Goal: Transaction & Acquisition: Obtain resource

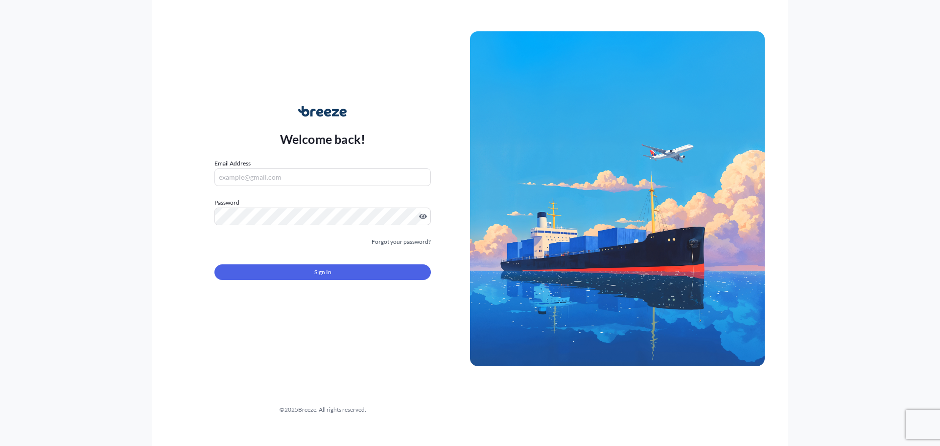
type input "[EMAIL_ADDRESS][DOMAIN_NAME]"
click at [336, 280] on button "Sign In" at bounding box center [322, 272] width 216 height 16
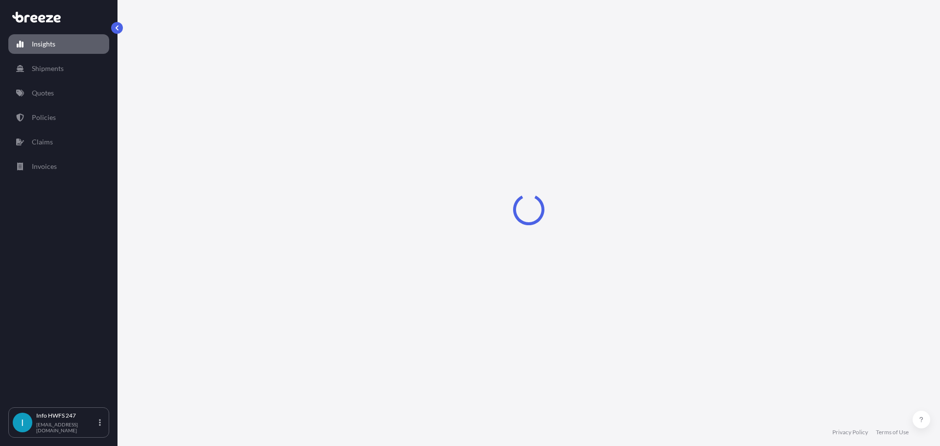
select select "2025"
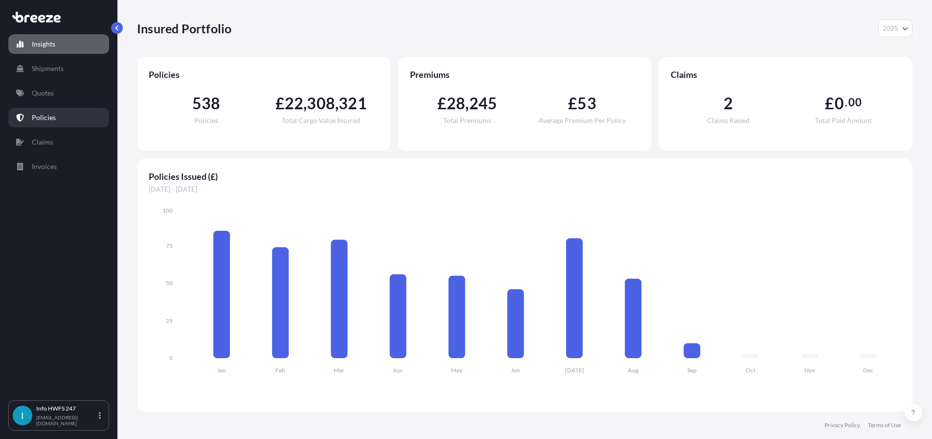
click at [54, 122] on p "Policies" at bounding box center [44, 118] width 24 height 10
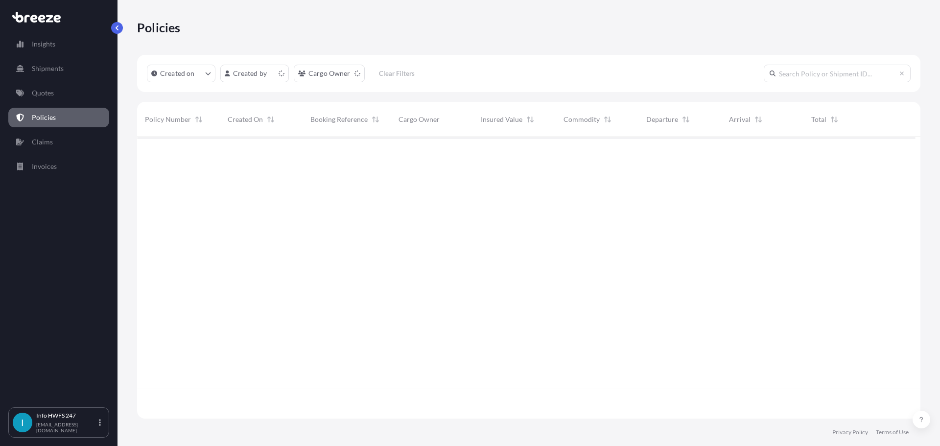
scroll to position [269, 771]
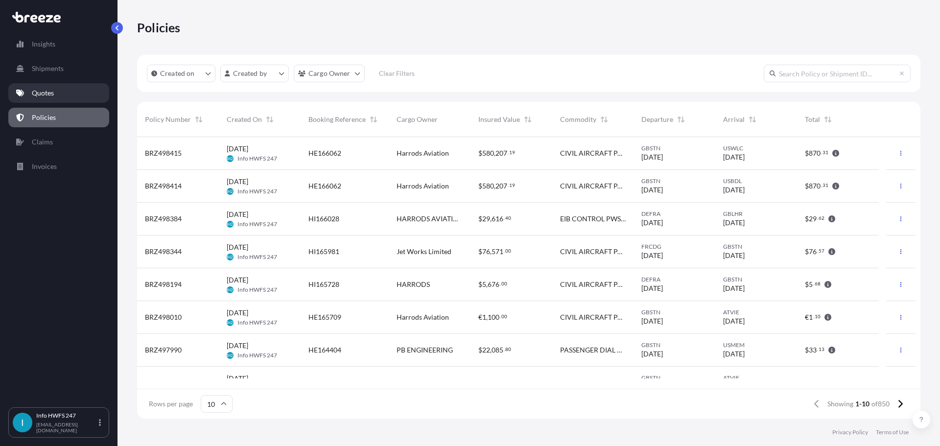
click at [68, 95] on link "Quotes" at bounding box center [58, 93] width 101 height 20
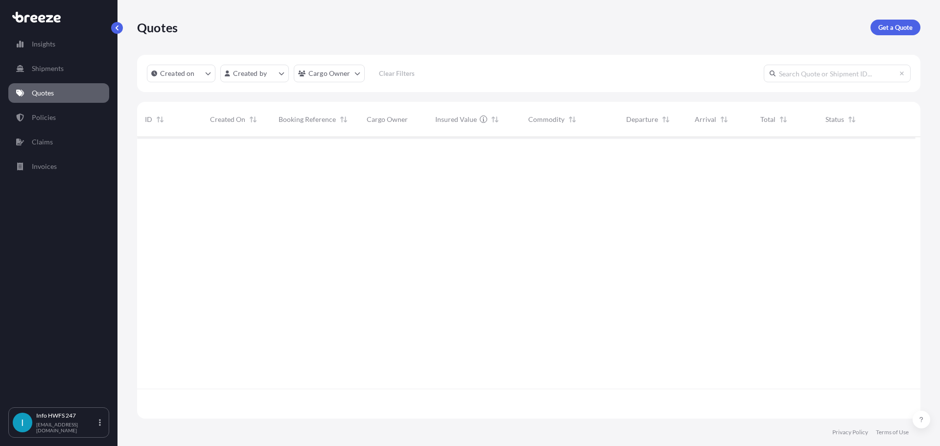
scroll to position [269, 771]
click at [889, 32] on p "Get a Quote" at bounding box center [895, 28] width 34 height 10
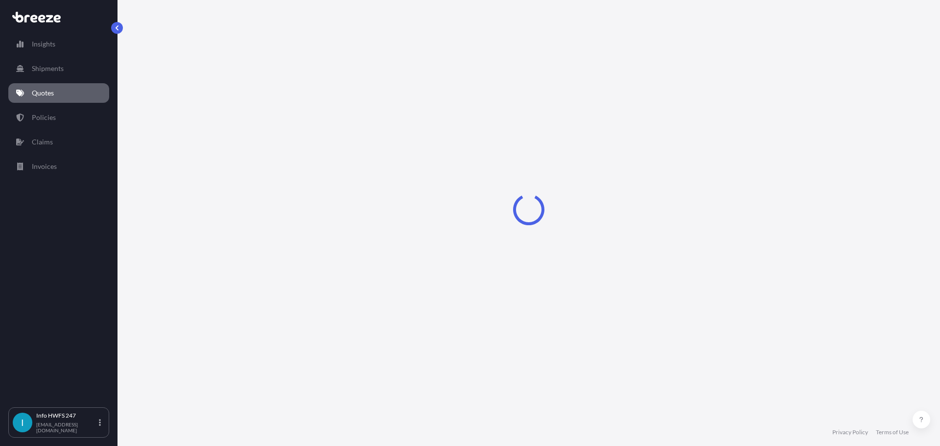
select select "Road"
select select "Air"
select select "1"
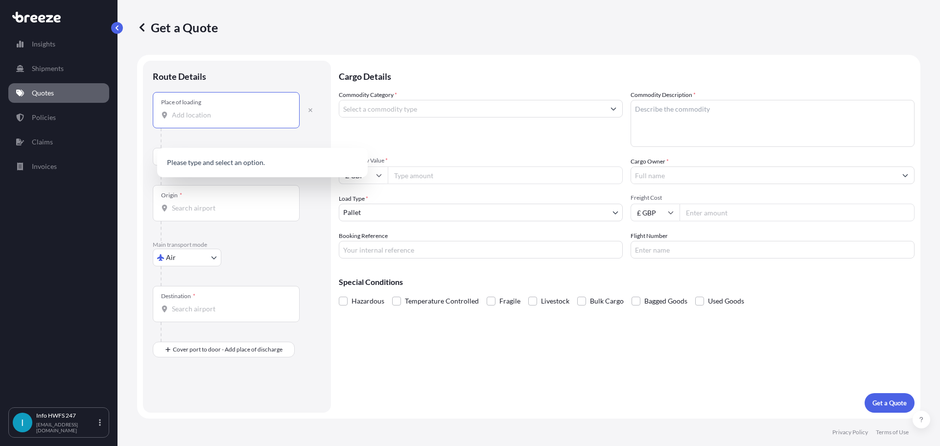
click at [236, 120] on input "Place of loading" at bounding box center [230, 115] width 116 height 10
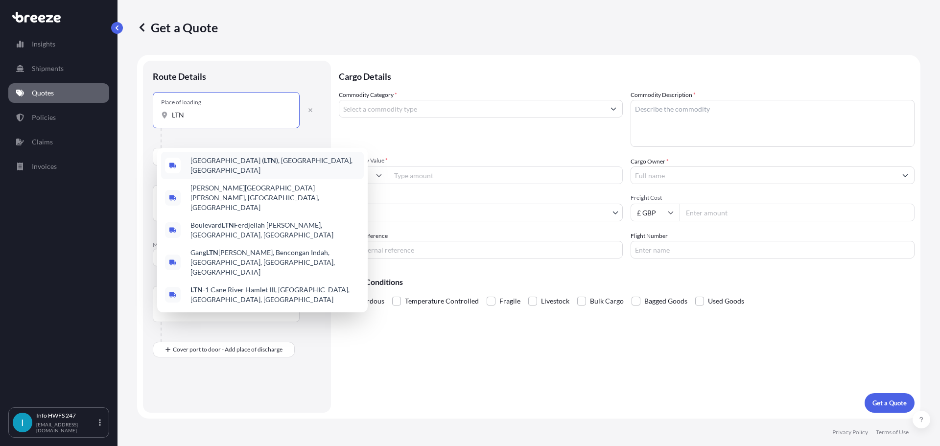
click at [288, 166] on span "[GEOGRAPHIC_DATA] ( LTN ), [GEOGRAPHIC_DATA], [GEOGRAPHIC_DATA]" at bounding box center [274, 166] width 169 height 20
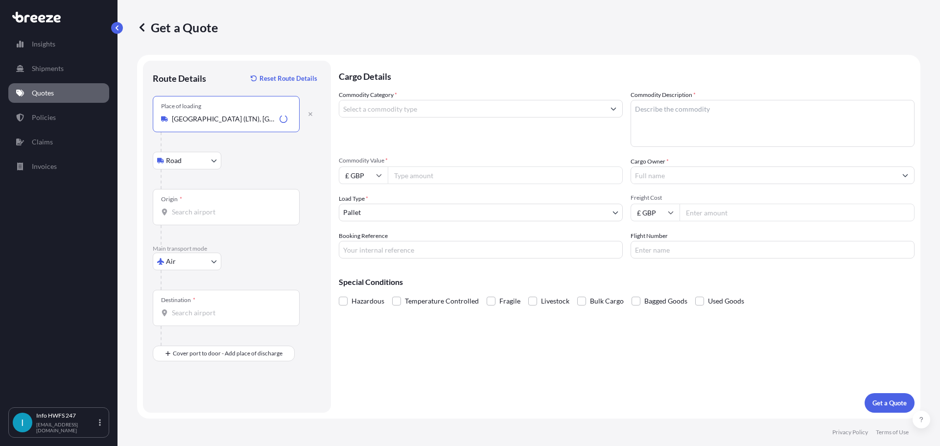
type input "[GEOGRAPHIC_DATA] (LTN), [GEOGRAPHIC_DATA], [GEOGRAPHIC_DATA]"
click at [202, 225] on div "Origin *" at bounding box center [226, 207] width 147 height 36
click at [202, 217] on input "Origin *" at bounding box center [230, 212] width 116 height 10
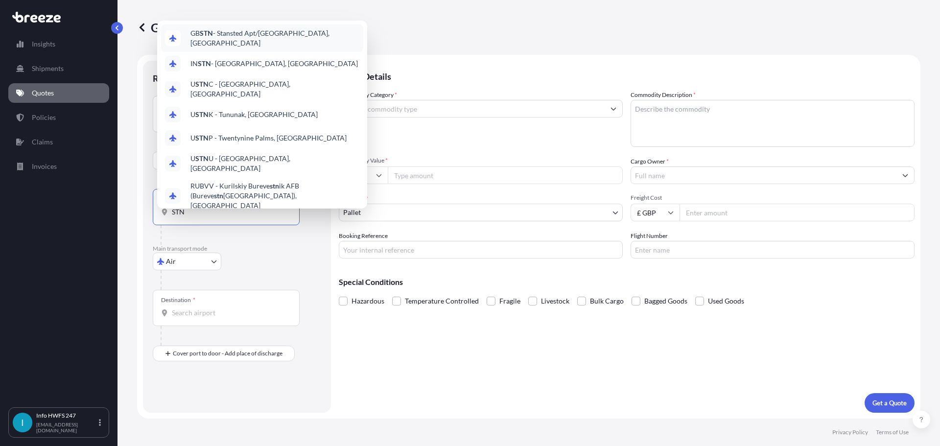
click at [268, 29] on span "GB STN - Stansted Apt/[GEOGRAPHIC_DATA], [GEOGRAPHIC_DATA]" at bounding box center [274, 38] width 169 height 20
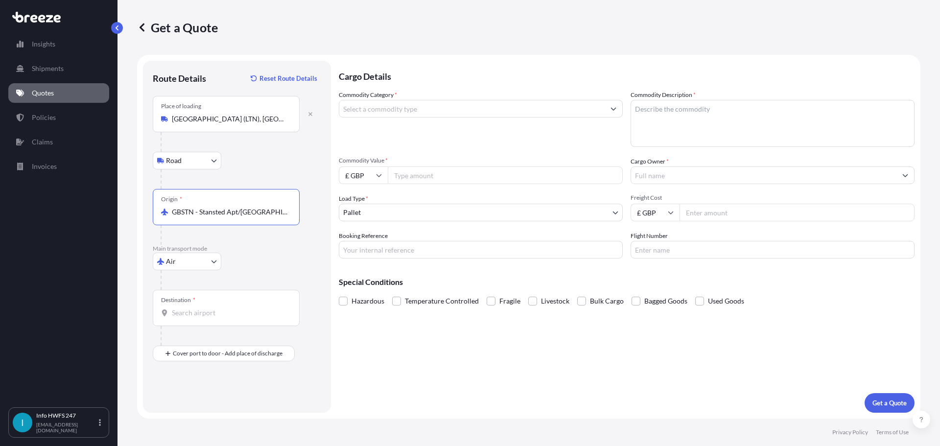
type input "GBSTN - Stansted Apt/[GEOGRAPHIC_DATA], [GEOGRAPHIC_DATA]"
click at [221, 318] on input "Destination *" at bounding box center [230, 313] width 116 height 10
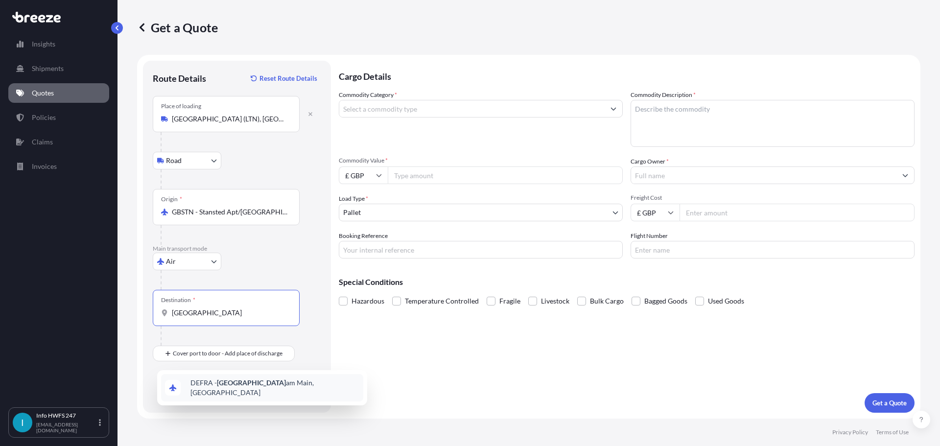
click at [288, 398] on div "DEFRA - [GEOGRAPHIC_DATA], [GEOGRAPHIC_DATA]" at bounding box center [262, 387] width 202 height 27
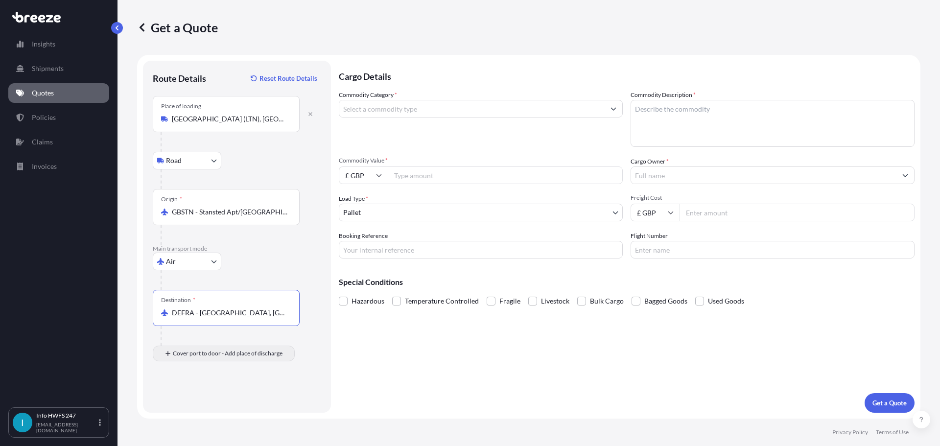
type input "DEFRA - [GEOGRAPHIC_DATA], [GEOGRAPHIC_DATA]"
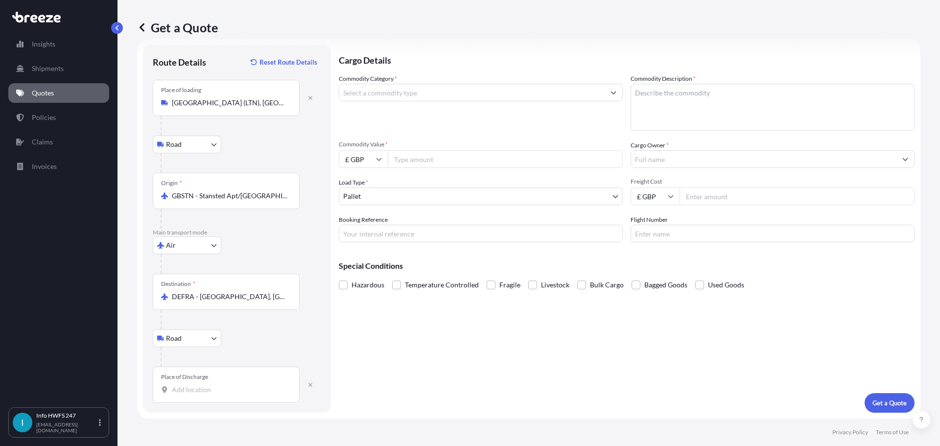
scroll to position [73, 0]
click at [192, 385] on input "Place of Discharge" at bounding box center [230, 390] width 116 height 10
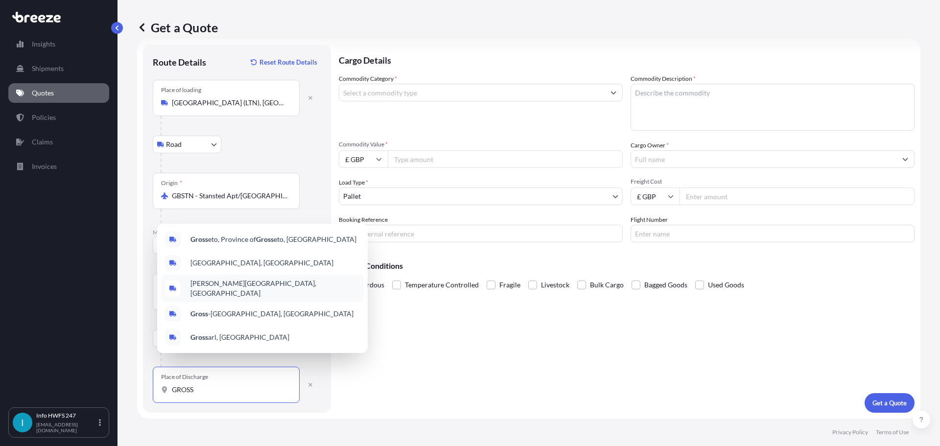
click at [245, 281] on span "[PERSON_NAME][GEOGRAPHIC_DATA], [GEOGRAPHIC_DATA]" at bounding box center [274, 288] width 169 height 20
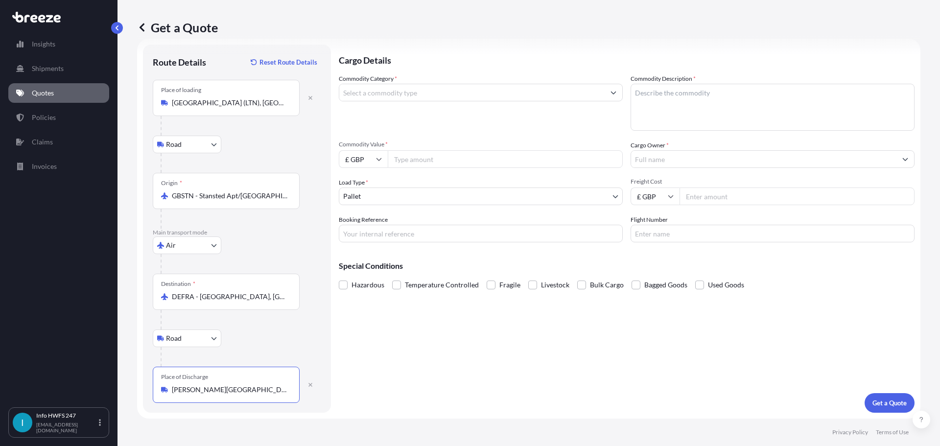
scroll to position [0, 0]
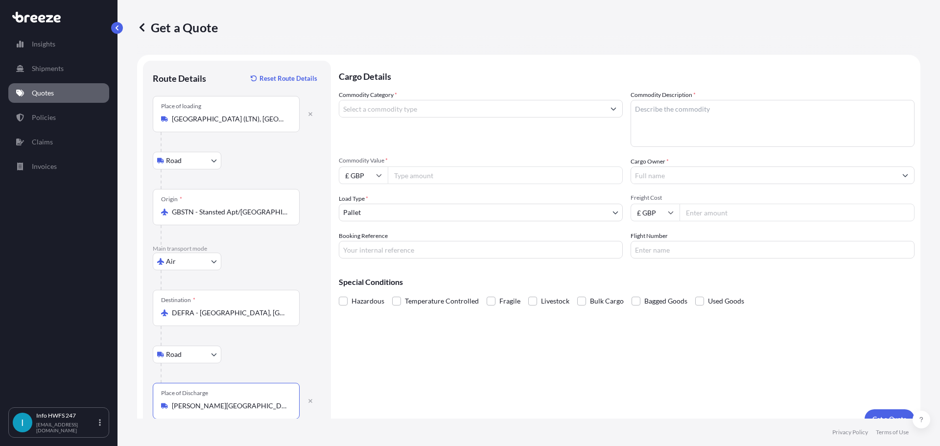
type input "[PERSON_NAME][GEOGRAPHIC_DATA], [GEOGRAPHIC_DATA]"
click at [432, 117] on input "Commodity Category *" at bounding box center [471, 109] width 265 height 18
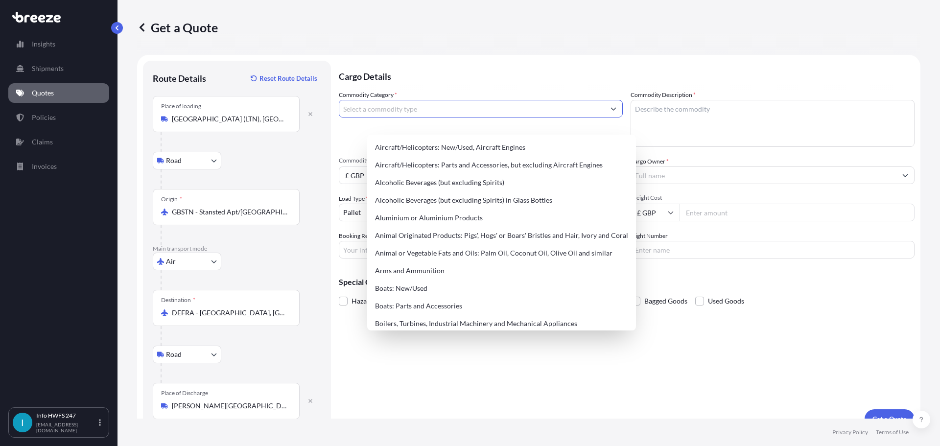
type input "I"
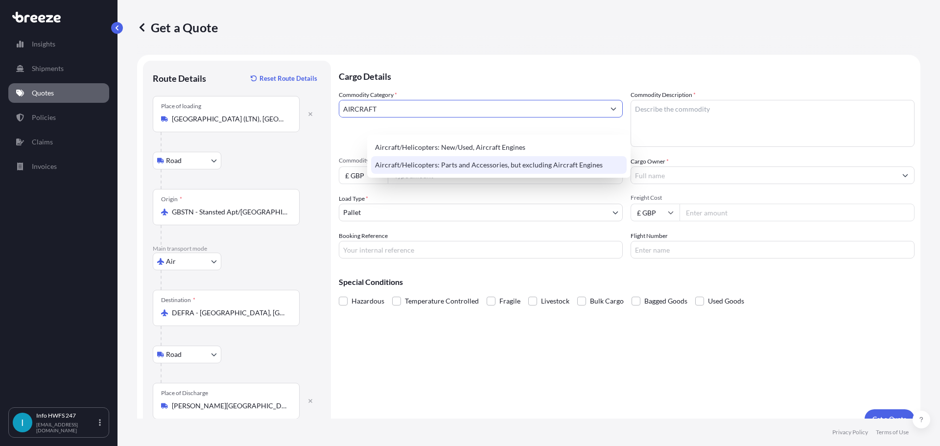
click at [500, 165] on div "Aircraft/Helicopters: Parts and Accessories, but excluding Aircraft Engines" at bounding box center [498, 165] width 255 height 18
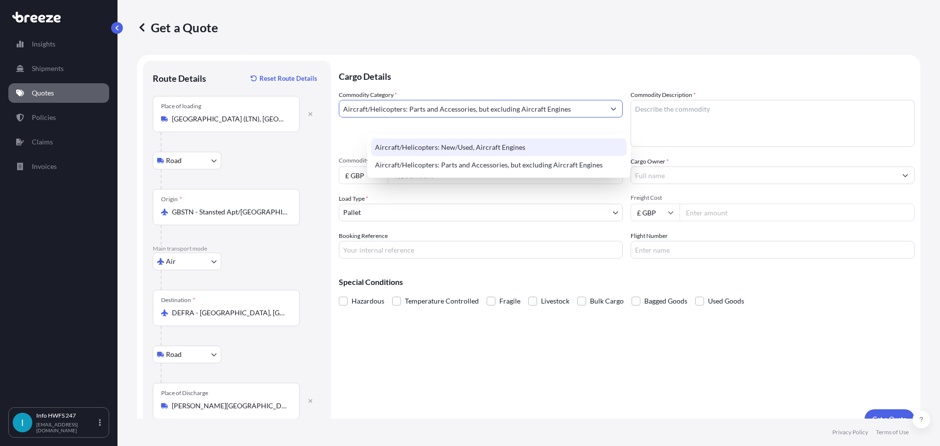
type input "Aircraft/Helicopters: Parts and Accessories, but excluding Aircraft Engines"
click at [681, 124] on textarea "Commodity Description *" at bounding box center [772, 123] width 284 height 47
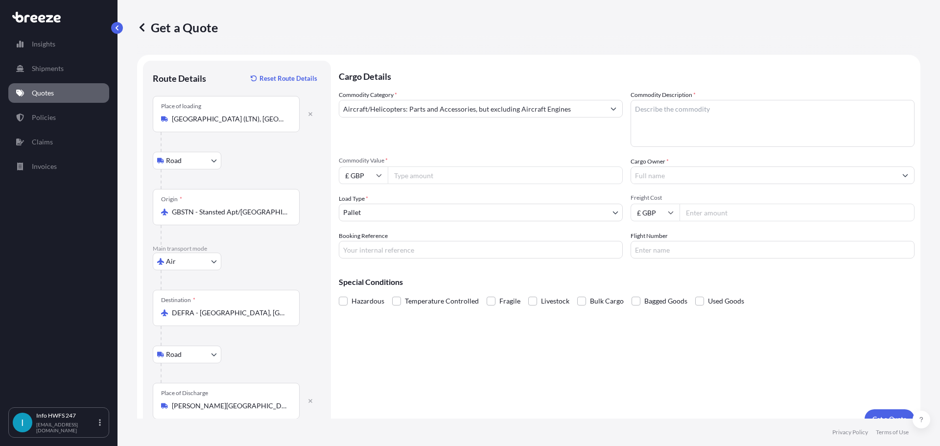
click at [708, 143] on textarea "Commodity Description *" at bounding box center [772, 123] width 284 height 47
paste textarea "CIVIL AIRCRAFT PART - EMERGENCY POWER SUPPLY"
type textarea "CIVIL AIRCRAFT PART - EMERGENCY POWER SUPPLY"
drag, startPoint x: 411, startPoint y: 198, endPoint x: 404, endPoint y: 196, distance: 7.5
click at [409, 184] on div "£ GBP" at bounding box center [481, 175] width 284 height 18
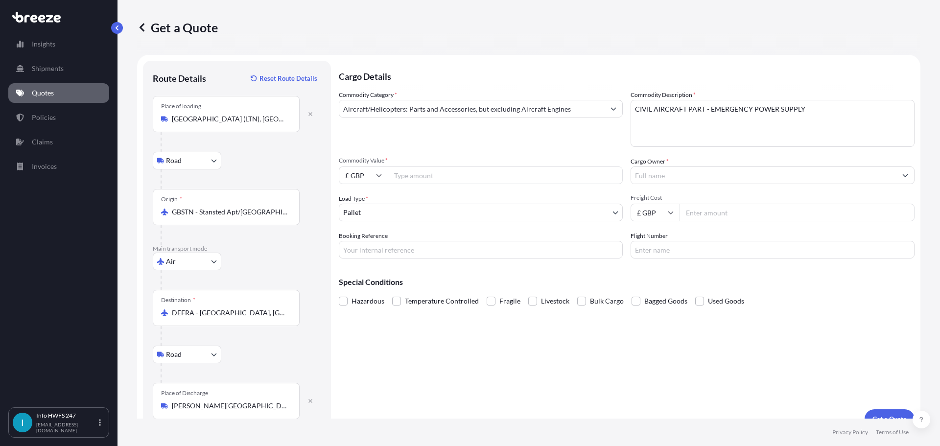
click at [382, 178] on icon at bounding box center [379, 175] width 6 height 6
click at [378, 261] on div "$ USD" at bounding box center [391, 262] width 41 height 19
type input "$ USD"
click at [454, 184] on input "Commodity Value *" at bounding box center [505, 175] width 235 height 18
type input "16601"
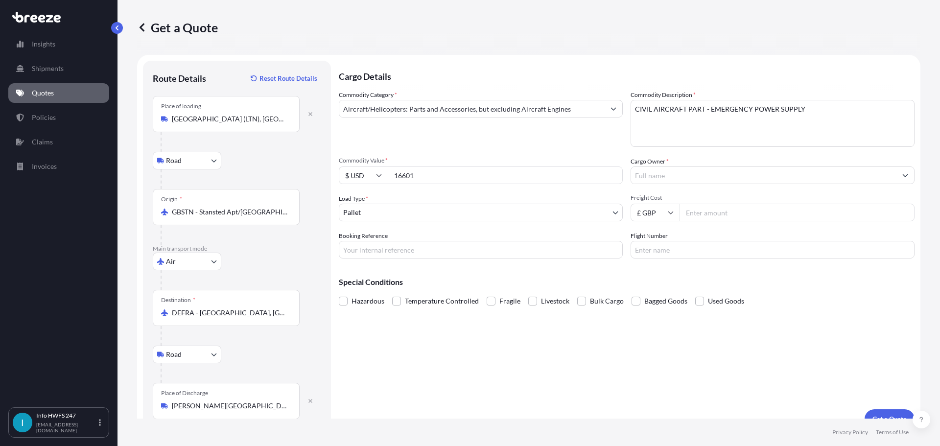
click at [673, 184] on input "Cargo Owner *" at bounding box center [763, 175] width 265 height 18
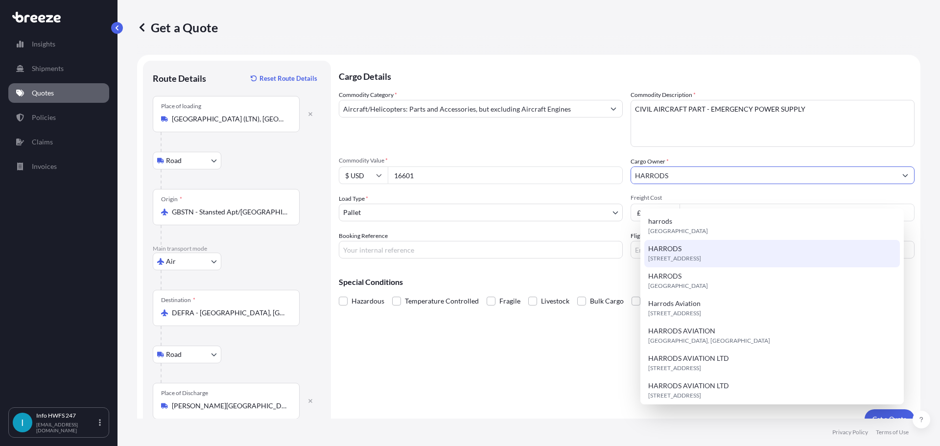
click at [688, 260] on span "[STREET_ADDRESS]" at bounding box center [674, 259] width 53 height 10
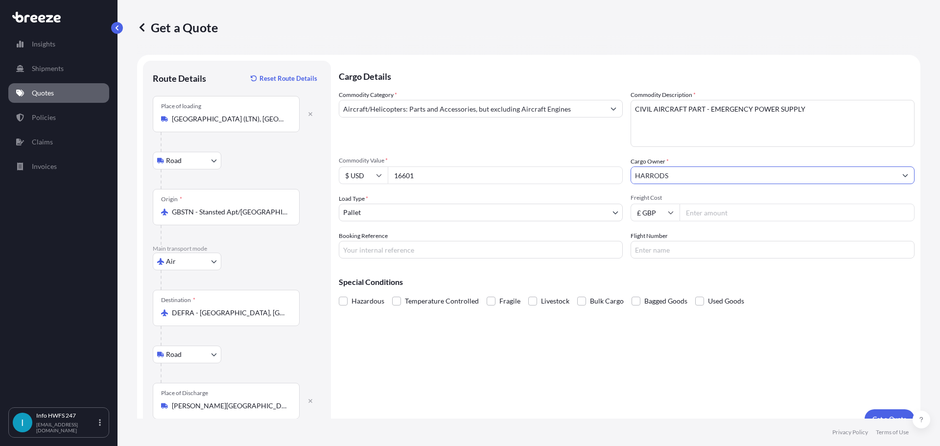
type input "HARRODS"
click at [425, 233] on body "15 options available. 8 options available. 7 options available. 13 options avai…" at bounding box center [470, 223] width 940 height 446
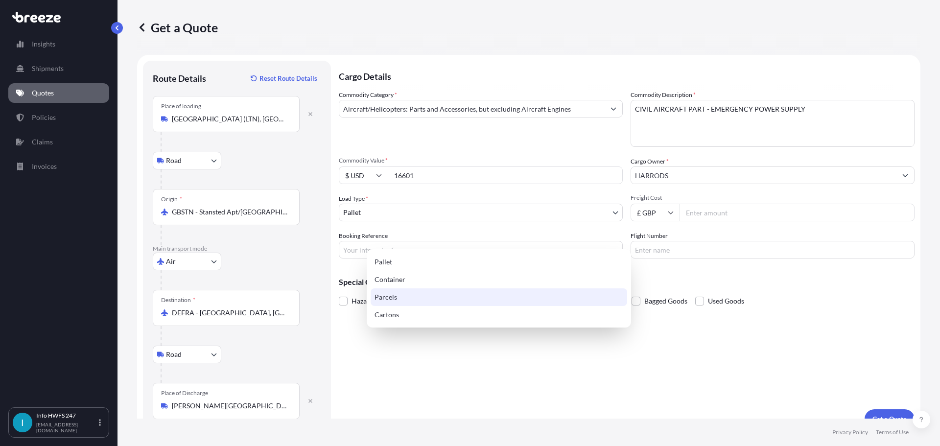
click at [417, 303] on div "Parcels" at bounding box center [499, 297] width 256 height 18
select select "3"
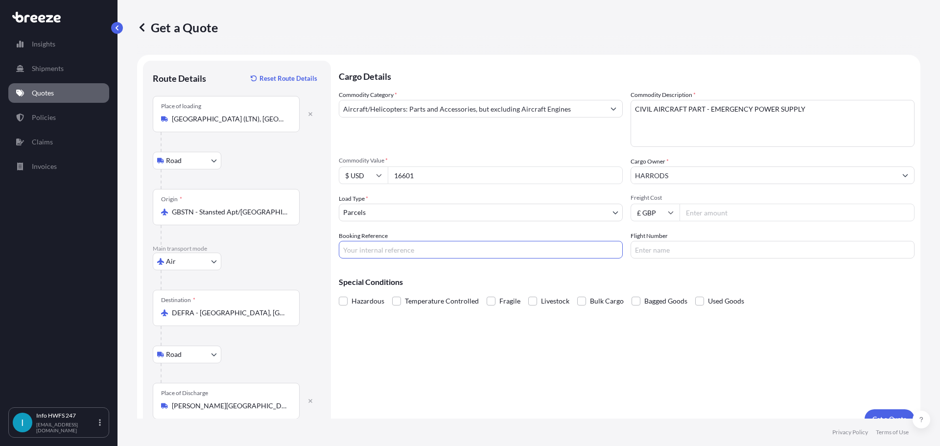
click at [462, 258] on input "Booking Reference" at bounding box center [481, 250] width 284 height 18
type input "HE166058"
click at [652, 258] on input "Flight Number" at bounding box center [772, 250] width 284 height 18
type input "F"
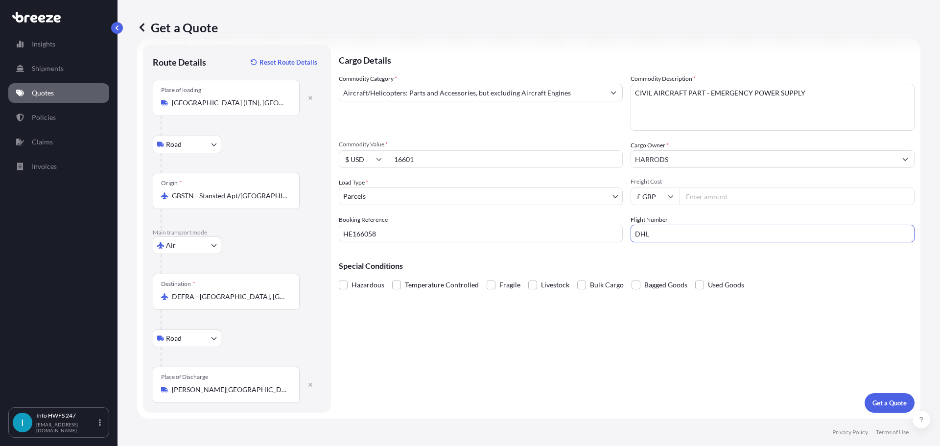
scroll to position [73, 0]
type input "DHL"
click at [880, 398] on p "Get a Quote" at bounding box center [889, 403] width 34 height 10
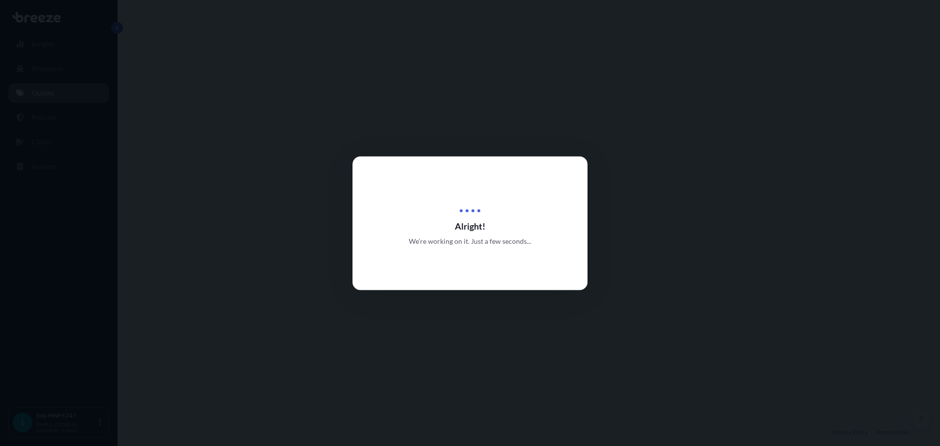
select select "Road"
select select "Air"
select select "Road"
select select "3"
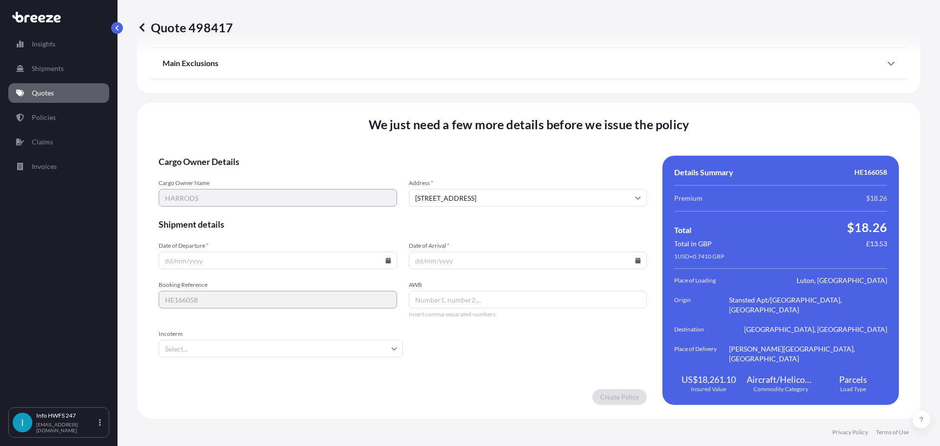
scroll to position [1450, 0]
click at [387, 263] on icon at bounding box center [387, 260] width 5 height 6
click at [212, 162] on button "8" at bounding box center [212, 164] width 16 height 16
type input "[DATE]"
click at [635, 263] on icon at bounding box center [637, 260] width 5 height 6
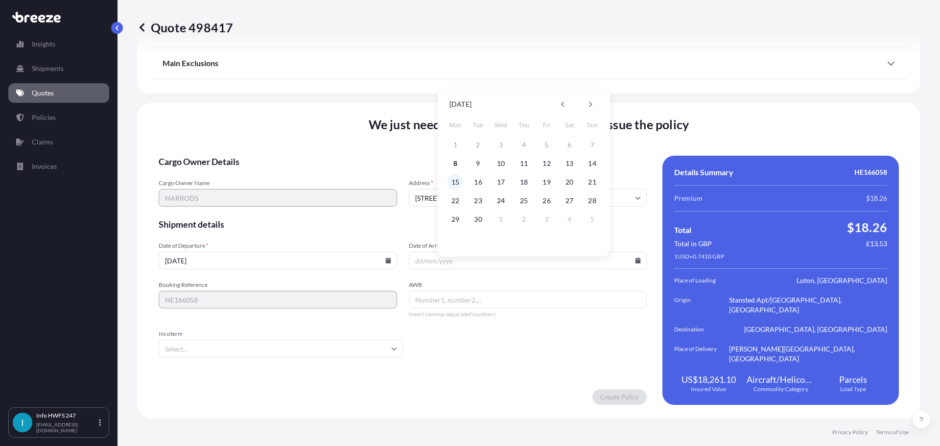
click at [458, 184] on button "15" at bounding box center [455, 182] width 16 height 16
type input "[DATE]"
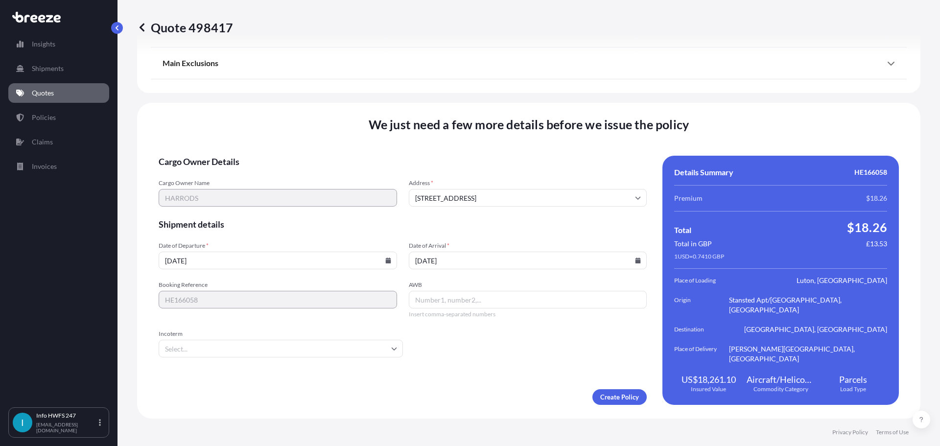
click at [445, 308] on input "AWB" at bounding box center [528, 300] width 238 height 18
paste input "CIVIL AIRCRAFT PART - EMERGENCY POWER SUPPLY"
type input "CIVIL AIRCRAFT PART - EMERGENCY POWER SUPPLY"
drag, startPoint x: 598, startPoint y: 314, endPoint x: 397, endPoint y: 314, distance: 201.2
click at [397, 314] on div "Booking Reference HE166058 AWB CIVIL AIRCRAFT PART - EMERGENCY POWER SUPPLY Ins…" at bounding box center [403, 299] width 488 height 37
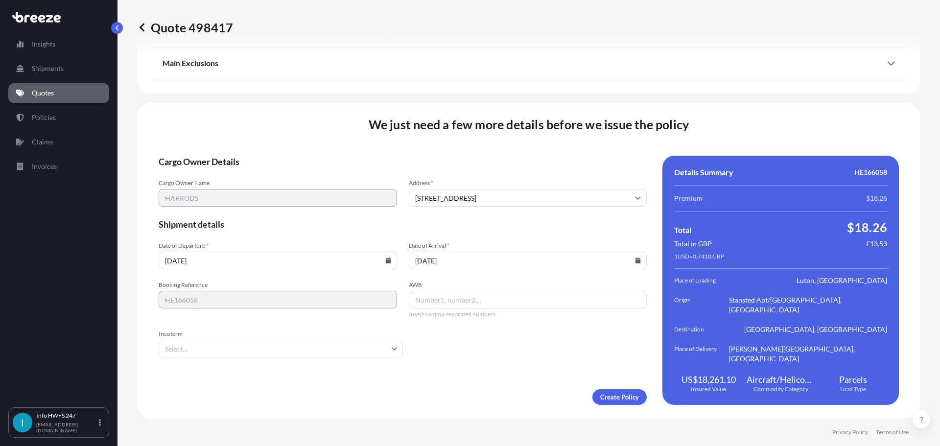
click at [425, 306] on input "AWB" at bounding box center [528, 300] width 238 height 18
paste input "5901085245"
type input "5901085245"
click at [346, 351] on input "Incoterm" at bounding box center [281, 349] width 244 height 18
click at [223, 322] on li "DAP" at bounding box center [283, 322] width 230 height 19
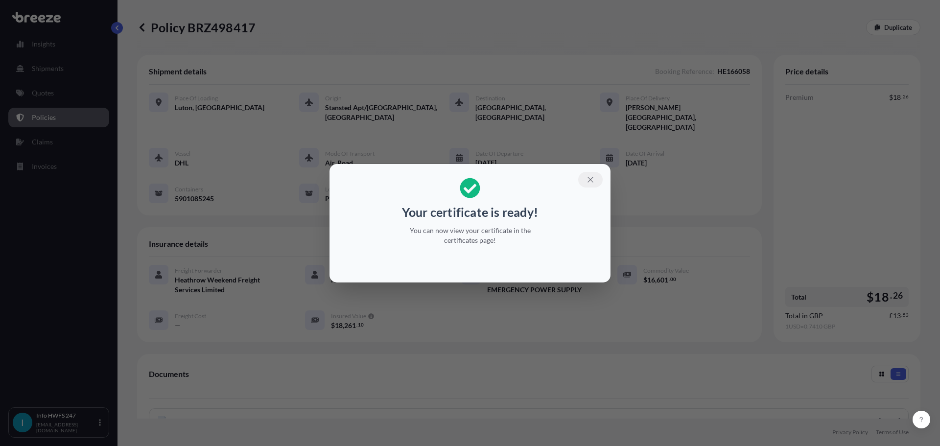
click at [595, 178] on icon "button" at bounding box center [590, 179] width 9 height 9
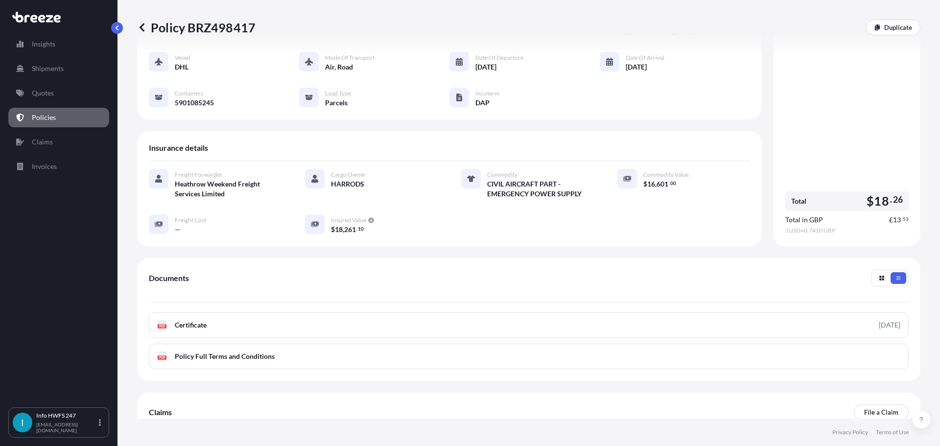
scroll to position [196, 0]
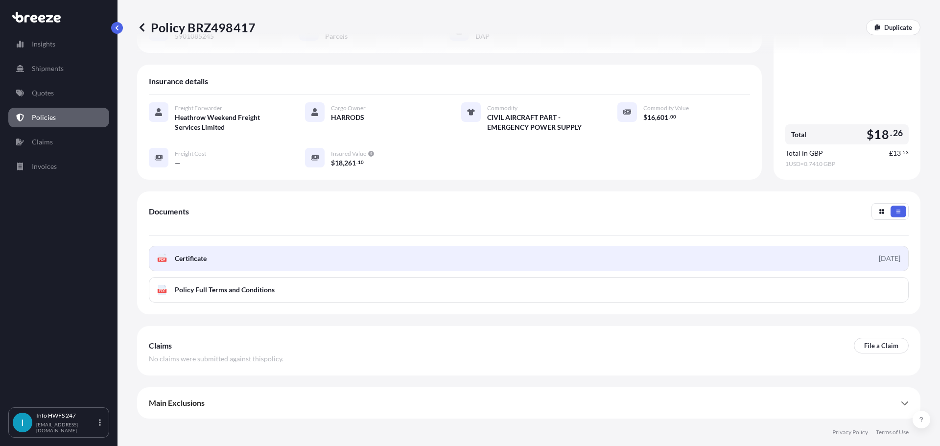
click at [291, 246] on link "PDF Certificate [DATE]" at bounding box center [529, 258] width 760 height 25
